Goal: Task Accomplishment & Management: Complete application form

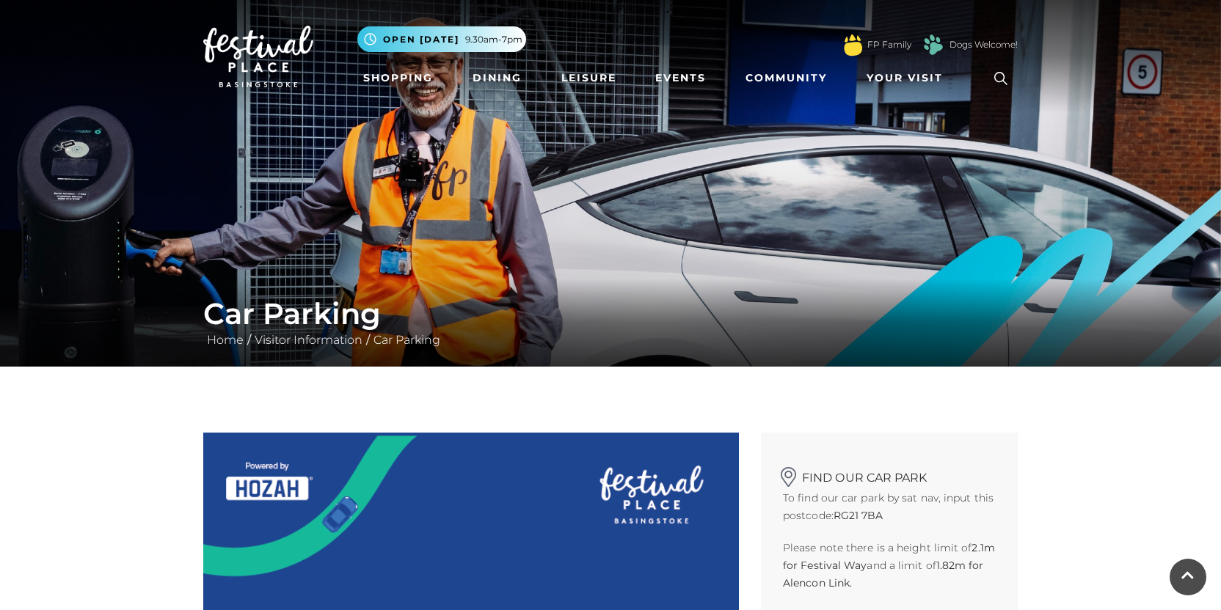
scroll to position [1467, 0]
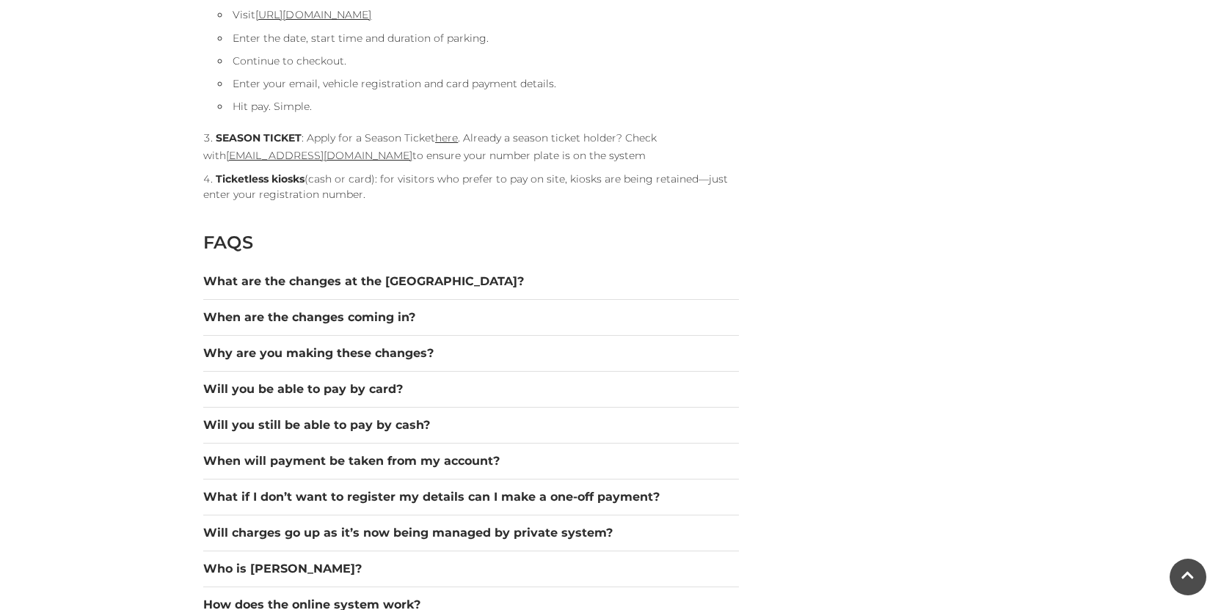
scroll to position [1480, 0]
